Goal: Information Seeking & Learning: Learn about a topic

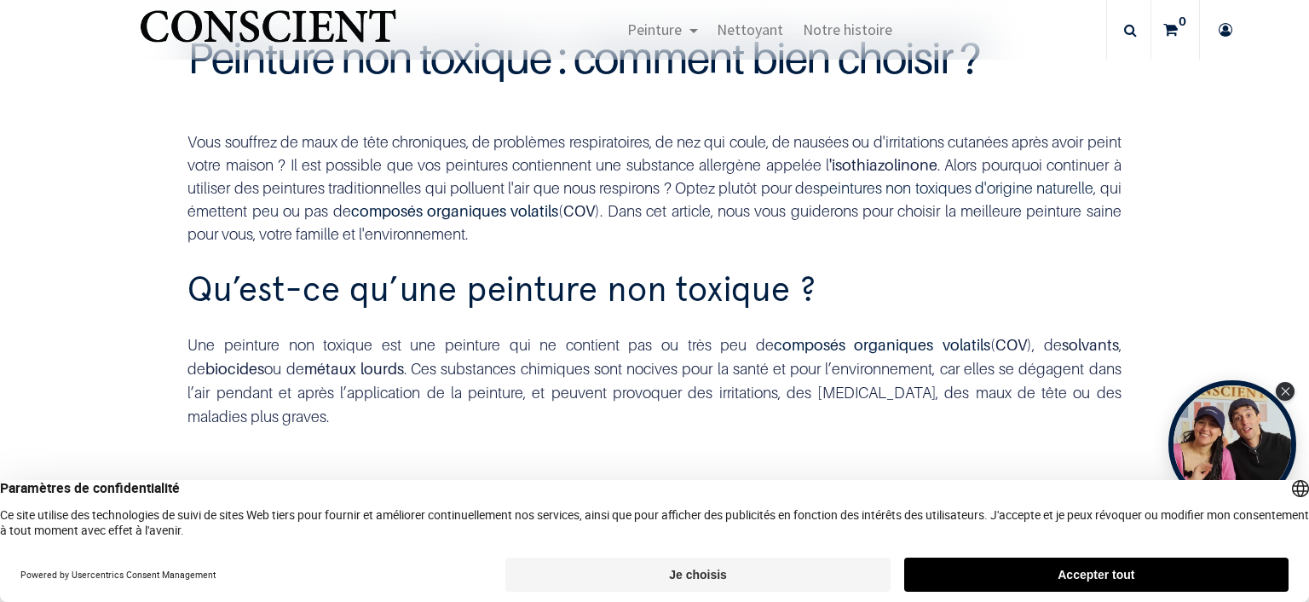
scroll to position [491, 0]
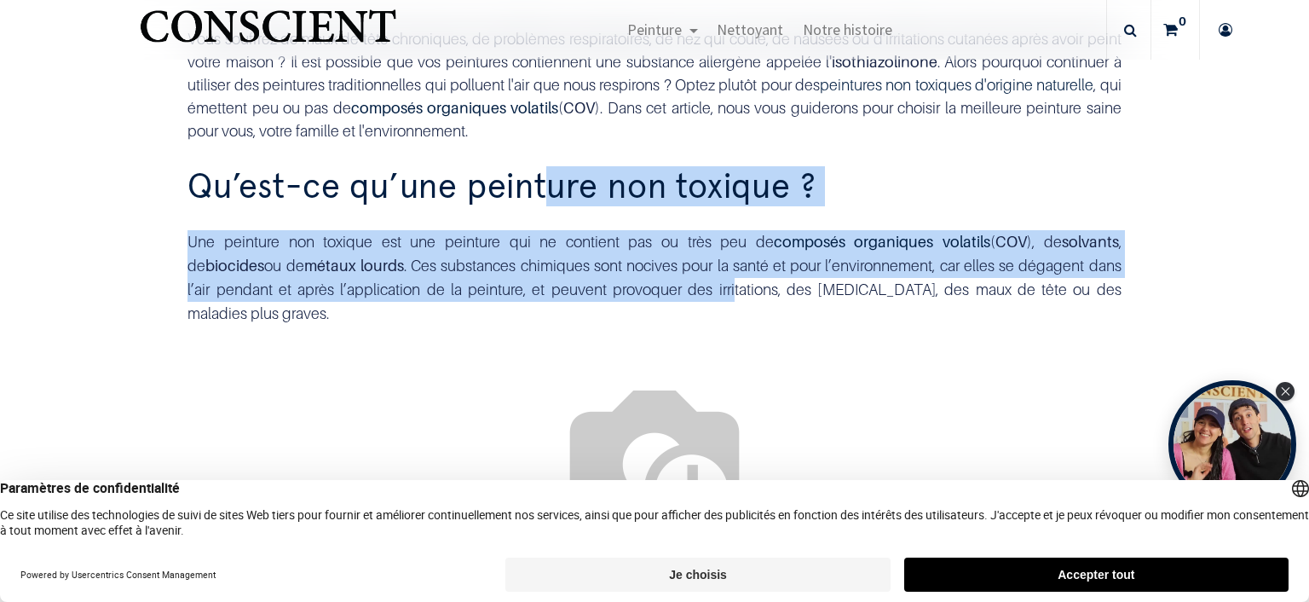
drag, startPoint x: 613, startPoint y: 323, endPoint x: 557, endPoint y: 193, distance: 140.9
click at [545, 169] on div "Qu’est-ce qu’une peinture non toxique ? Une peinture non toxique est une peintu…" at bounding box center [654, 257] width 959 height 183
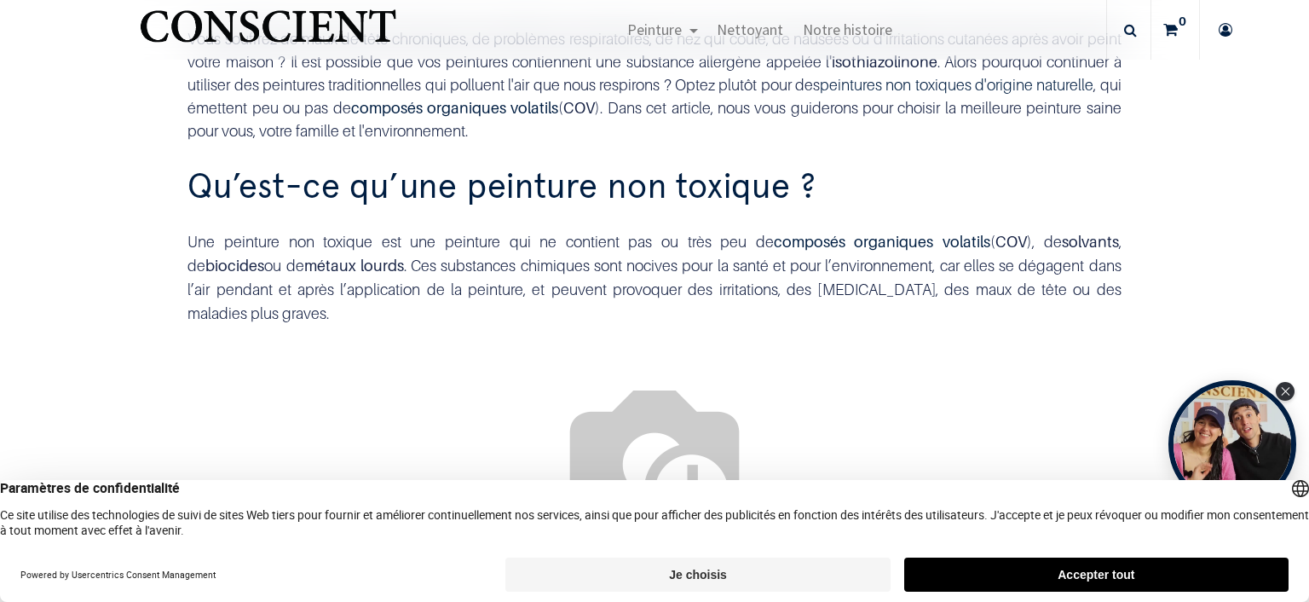
click at [614, 285] on div "Une peinture non toxique est une peinture qui ne contient pas ou très peu de co…" at bounding box center [653, 277] width 933 height 95
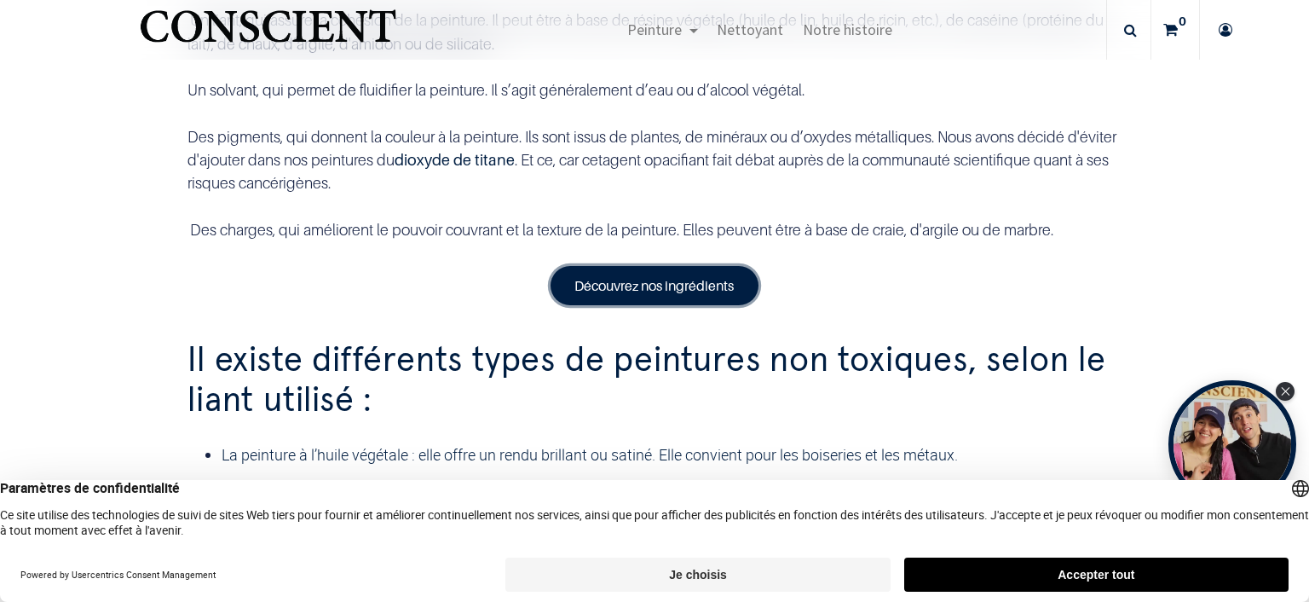
scroll to position [1570, 0]
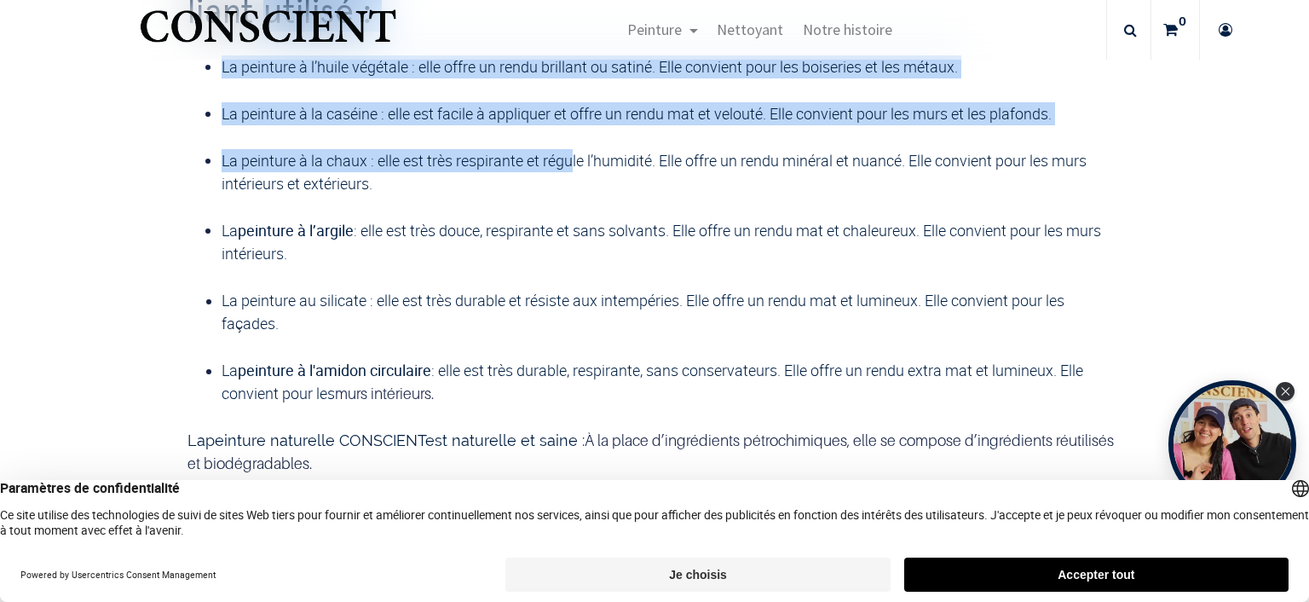
drag, startPoint x: 326, startPoint y: 301, endPoint x: 575, endPoint y: 405, distance: 269.7
click at [573, 404] on div "Il existe différents types de peintures non toxiques, selon le liant utilisé : …" at bounding box center [654, 210] width 959 height 573
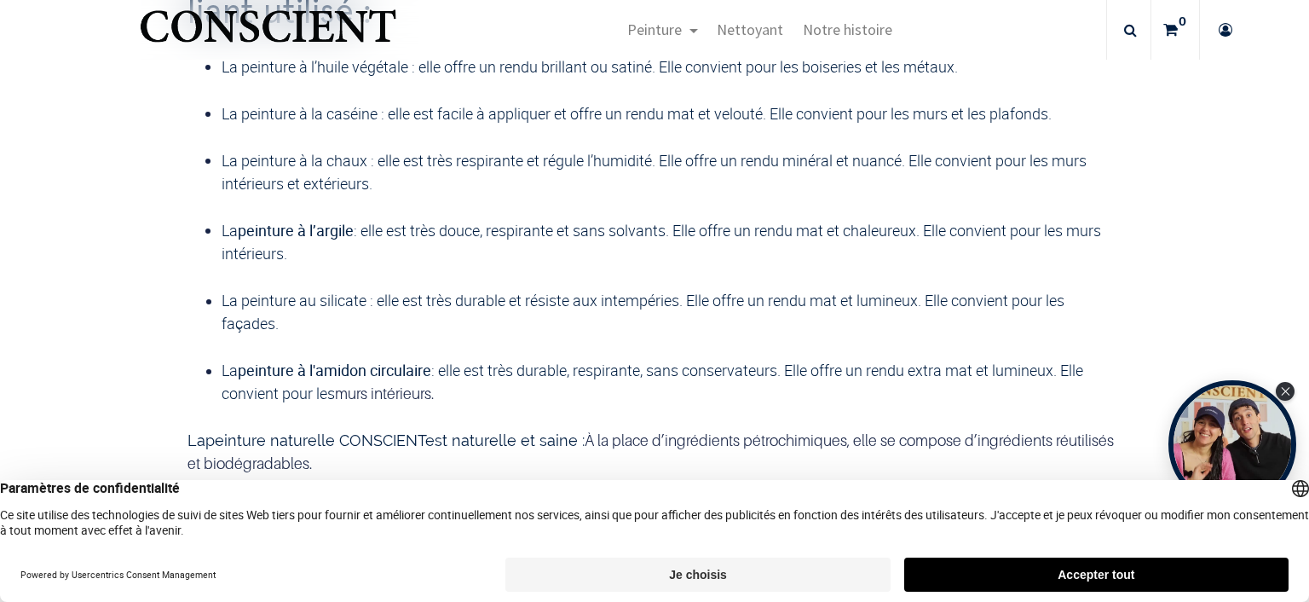
click at [585, 193] on font "La peinture à la chaux : elle est très respirante et régule l’humidité. Elle of…" at bounding box center [654, 171] width 865 height 43
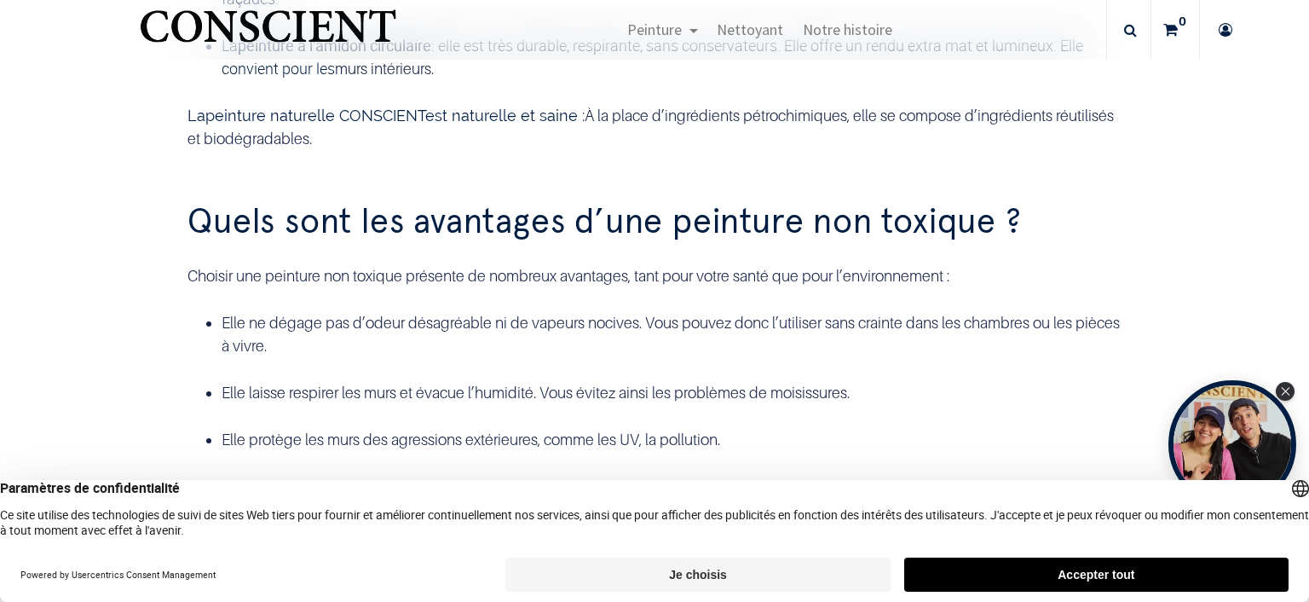
scroll to position [1864, 0]
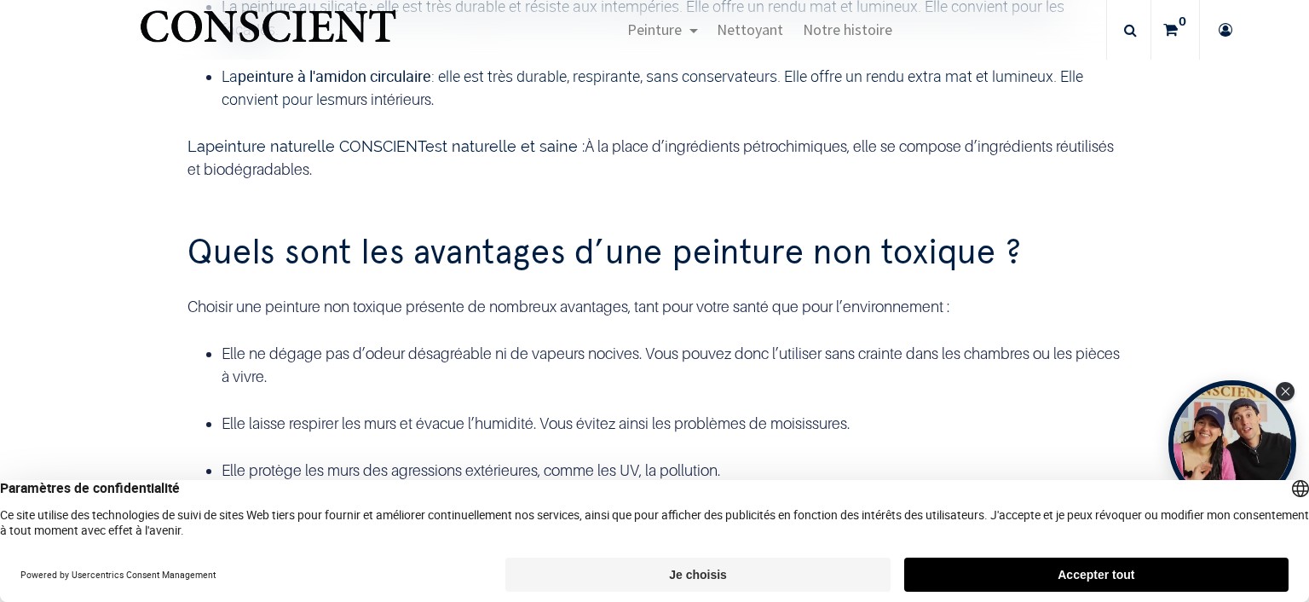
drag, startPoint x: 458, startPoint y: 216, endPoint x: 472, endPoint y: 188, distance: 31.3
drag, startPoint x: 445, startPoint y: 302, endPoint x: 424, endPoint y: 141, distance: 161.5
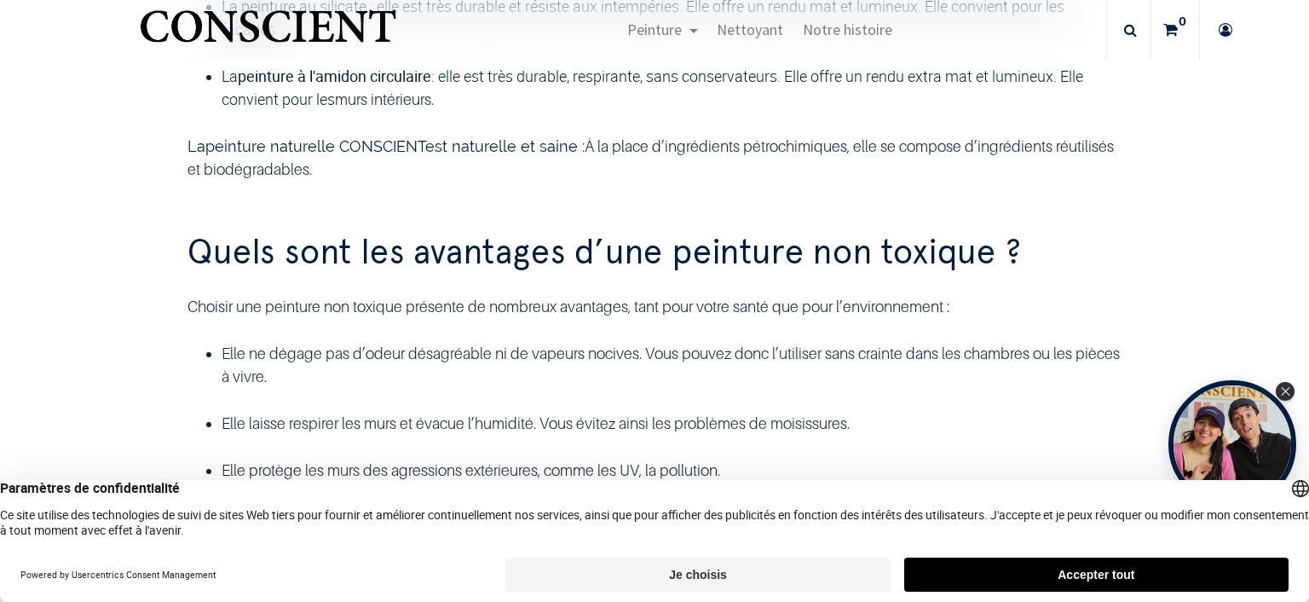
click at [521, 109] on span "La peinture à l'amidon circulaire : elle est très durable, respirante, sans con…" at bounding box center [652, 87] width 861 height 43
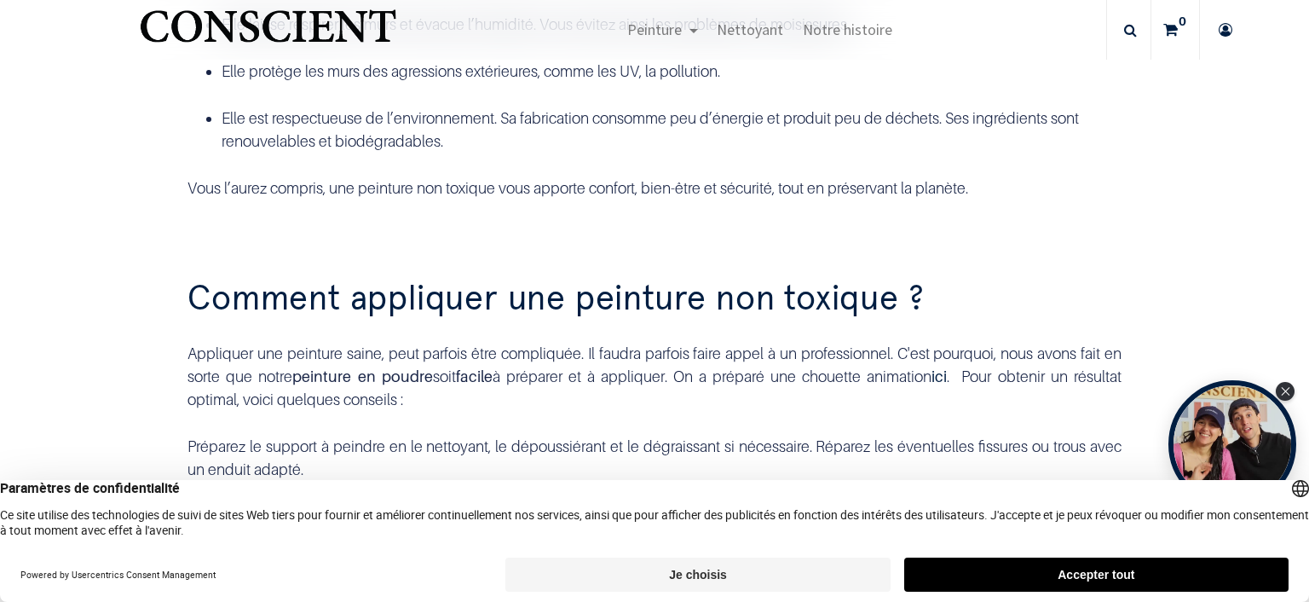
scroll to position [2355, 0]
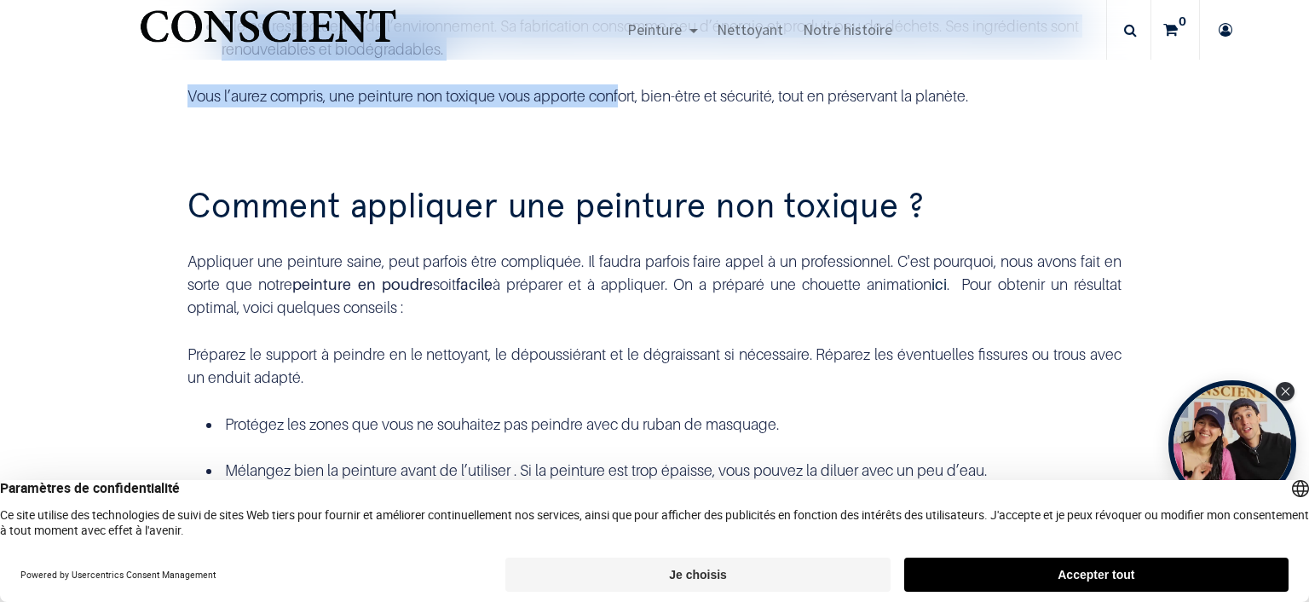
drag, startPoint x: 616, startPoint y: 346, endPoint x: 571, endPoint y: 64, distance: 285.6
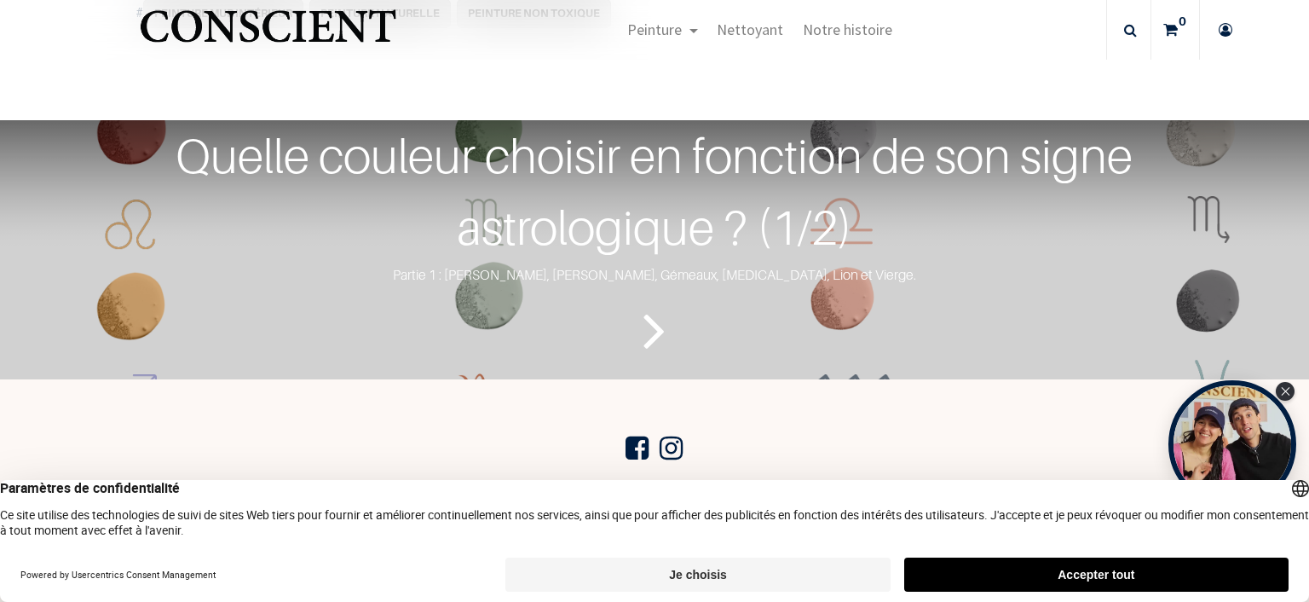
scroll to position [3497, 0]
